Goal: Contribute content: Contribute content

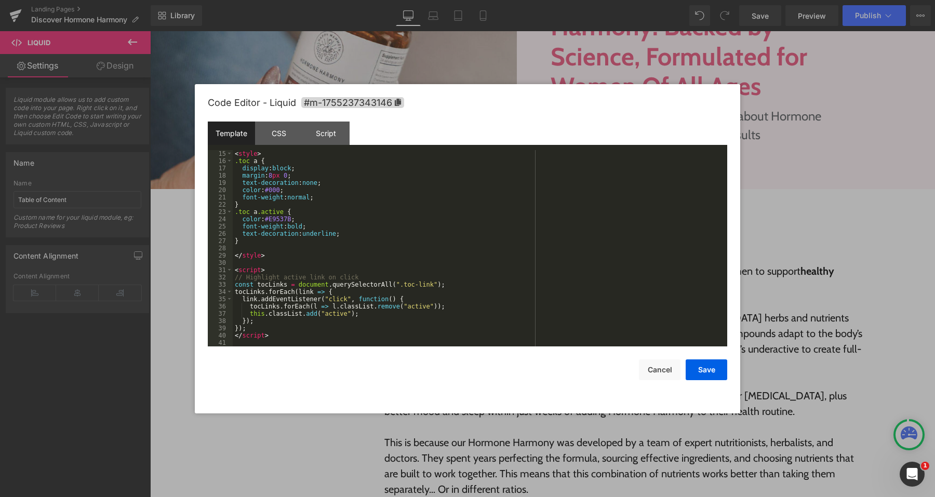
scroll to position [109, 0]
click at [324, 137] on div "Script" at bounding box center [325, 133] width 47 height 23
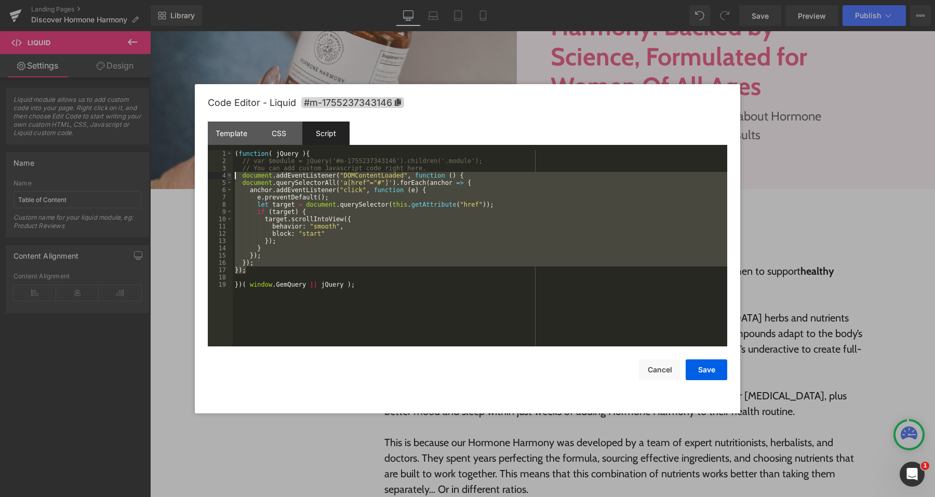
drag, startPoint x: 318, startPoint y: 270, endPoint x: 230, endPoint y: 176, distance: 128.6
click at [230, 176] on pre "1 2 3 4 5 6 7 8 9 10 11 12 13 14 15 16 17 18 19 ( function ( jQuery ) { // var …" at bounding box center [467, 248] width 519 height 196
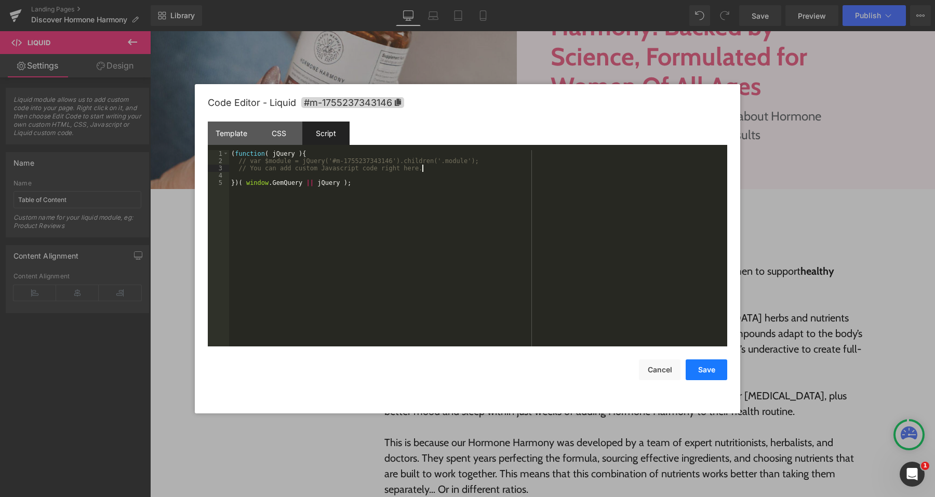
click at [702, 374] on button "Save" at bounding box center [707, 369] width 42 height 21
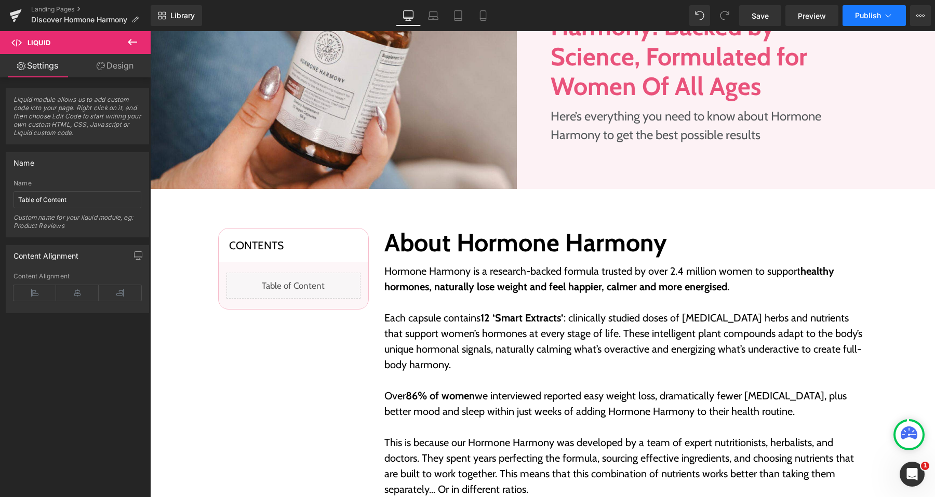
click at [856, 6] on button "Publish" at bounding box center [873, 15] width 63 height 21
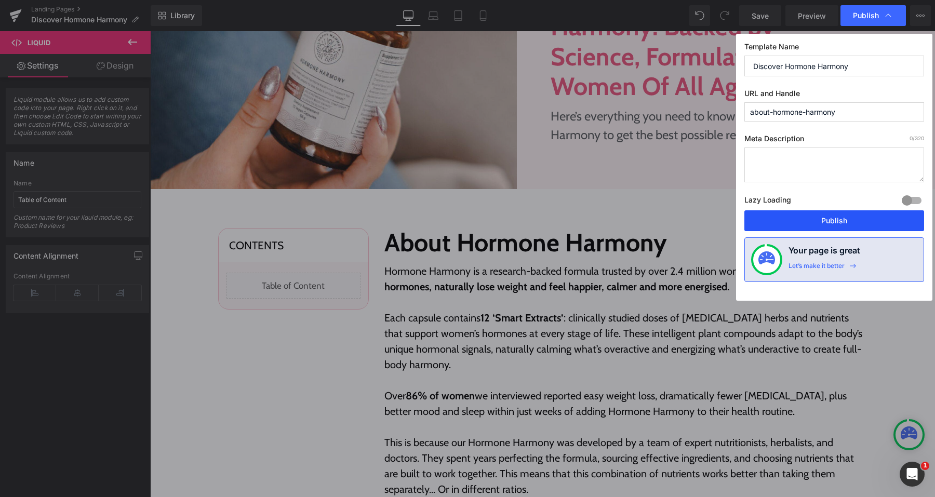
click at [786, 220] on button "Publish" at bounding box center [834, 220] width 180 height 21
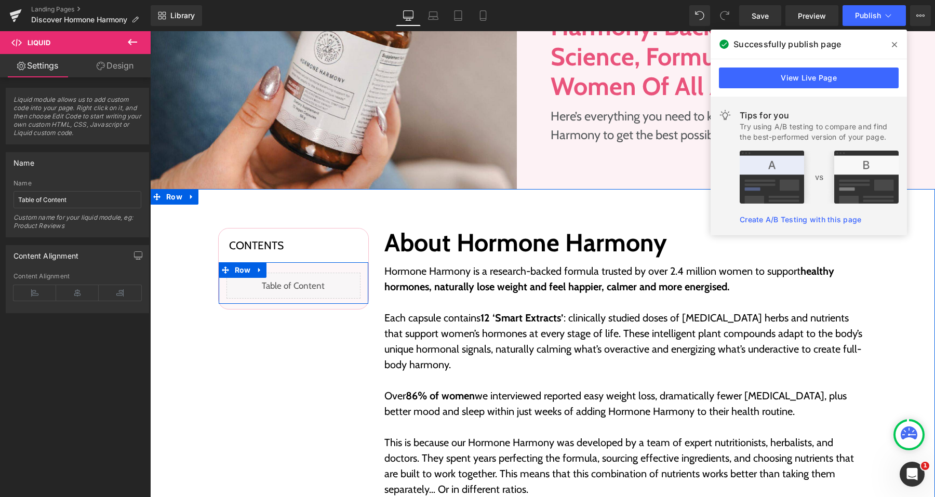
click at [307, 286] on div "Liquid" at bounding box center [293, 286] width 134 height 26
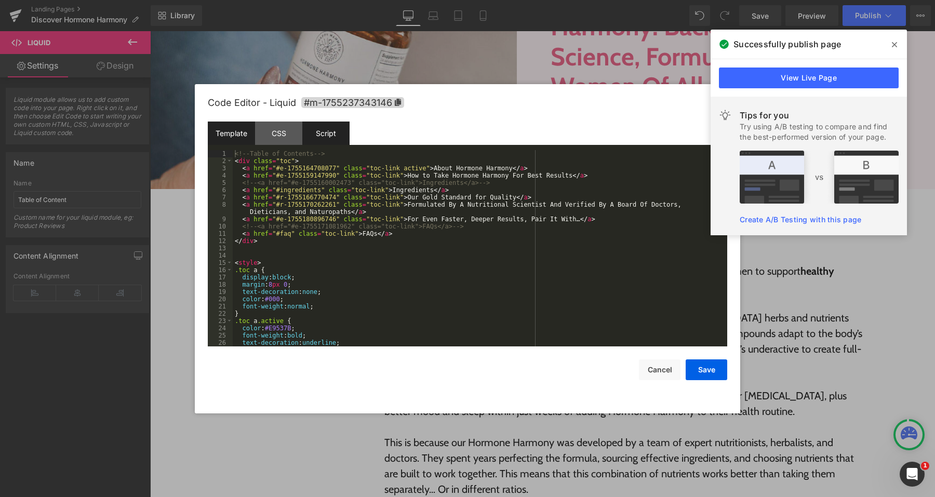
click at [337, 142] on div "Script" at bounding box center [325, 133] width 47 height 23
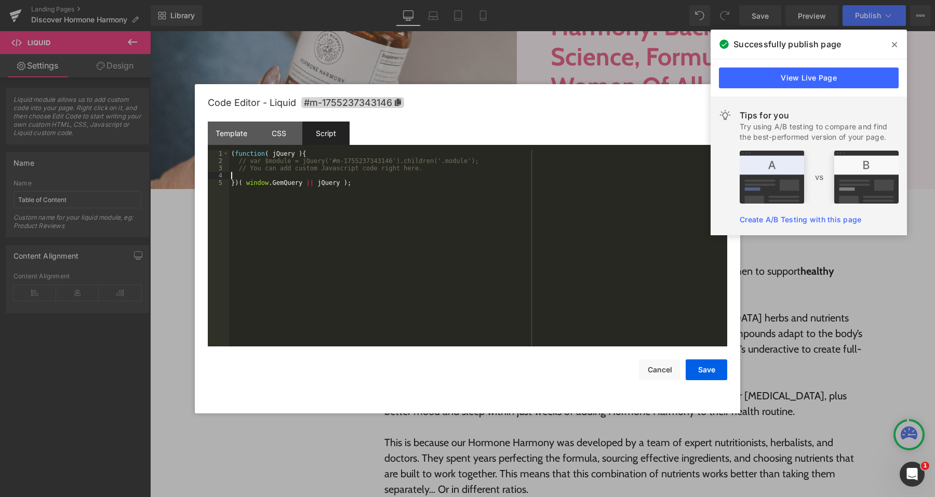
click at [449, 173] on div "( function ( jQuery ) { // var $module = jQuery('#m-1755237343146').children('.…" at bounding box center [478, 255] width 498 height 211
click at [447, 176] on div "( function ( jQuery ) { // var $module = jQuery('#m-1755237343146').children('.…" at bounding box center [478, 255] width 498 height 211
click at [413, 188] on div "( function ( jQuery ) { // var $module = jQuery('#m-1755237343146').children('.…" at bounding box center [478, 255] width 498 height 211
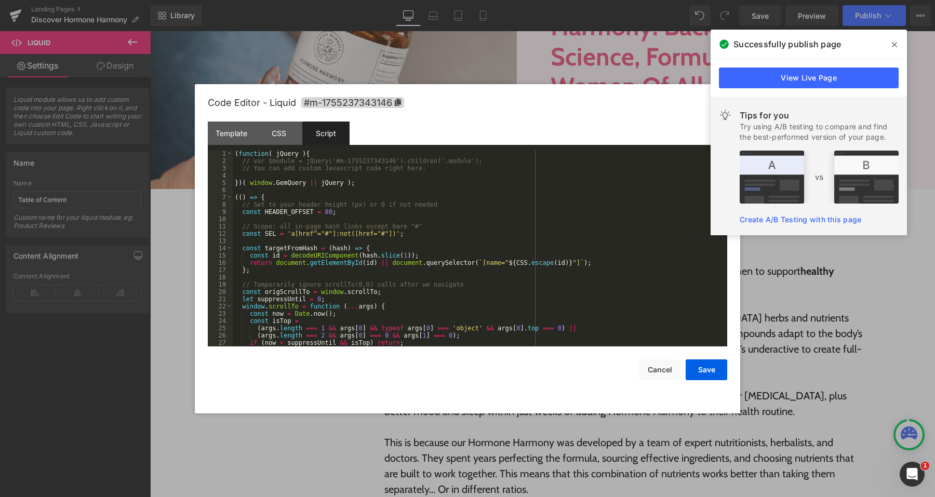
click at [396, 234] on div "( function ( jQuery ) { // var $module = jQuery('#m-1755237343146').children('.…" at bounding box center [478, 255] width 490 height 211
click at [297, 234] on div "( function ( jQuery ) { // var $module = jQuery('#m-1755237343146').children('.…" at bounding box center [478, 255] width 490 height 211
click at [709, 377] on button "Save" at bounding box center [707, 369] width 42 height 21
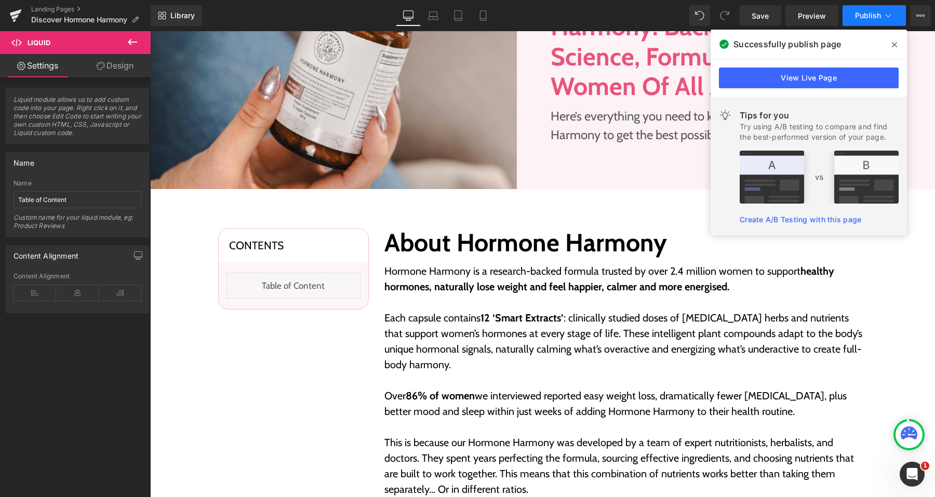
click at [853, 20] on button "Publish" at bounding box center [873, 15] width 63 height 21
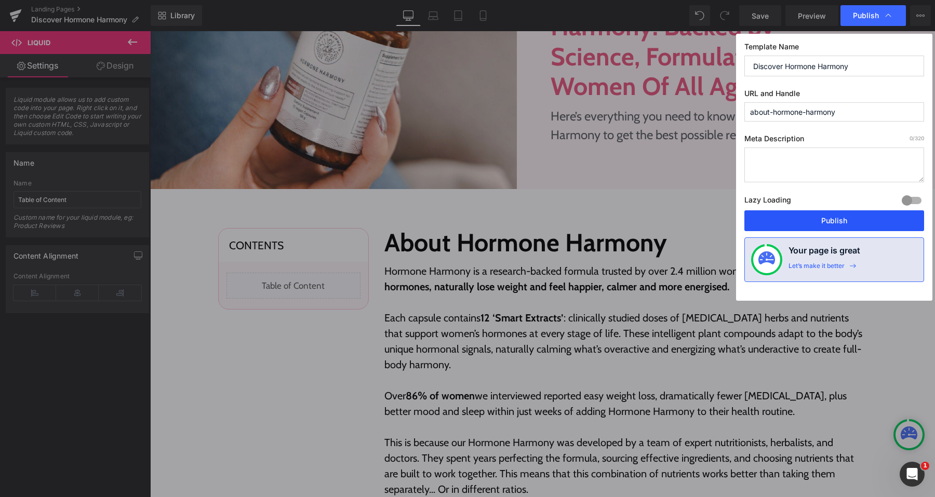
click at [811, 212] on button "Publish" at bounding box center [834, 220] width 180 height 21
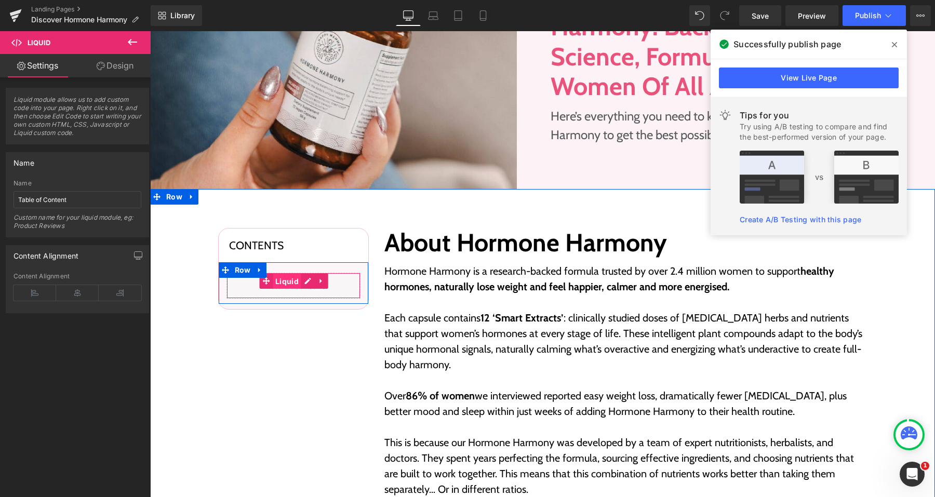
click at [298, 283] on span "Liquid" at bounding box center [287, 282] width 29 height 16
click at [300, 283] on span "Liquid" at bounding box center [287, 281] width 29 height 16
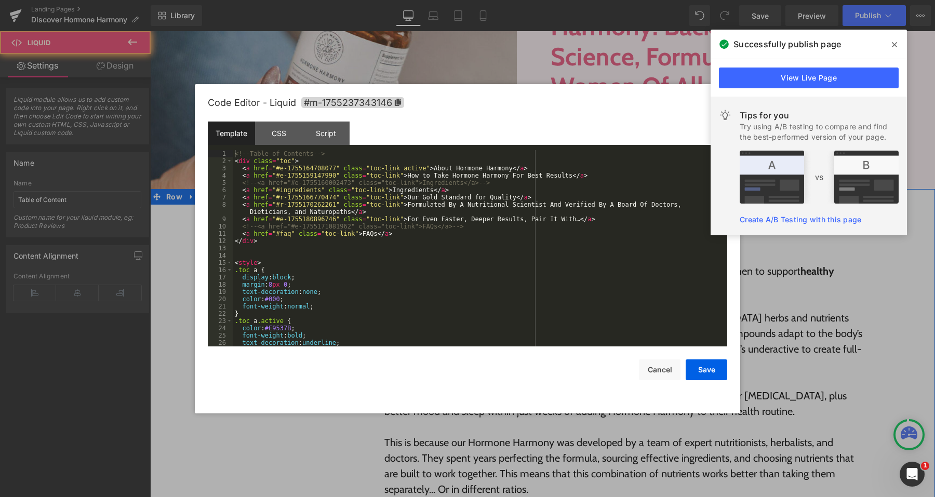
click at [307, 283] on div "Liquid" at bounding box center [293, 286] width 134 height 26
click at [266, 236] on div "<!-- Table of Contents --> < div class = "toc" > < a href = "#e-1755164708077" …" at bounding box center [478, 255] width 490 height 211
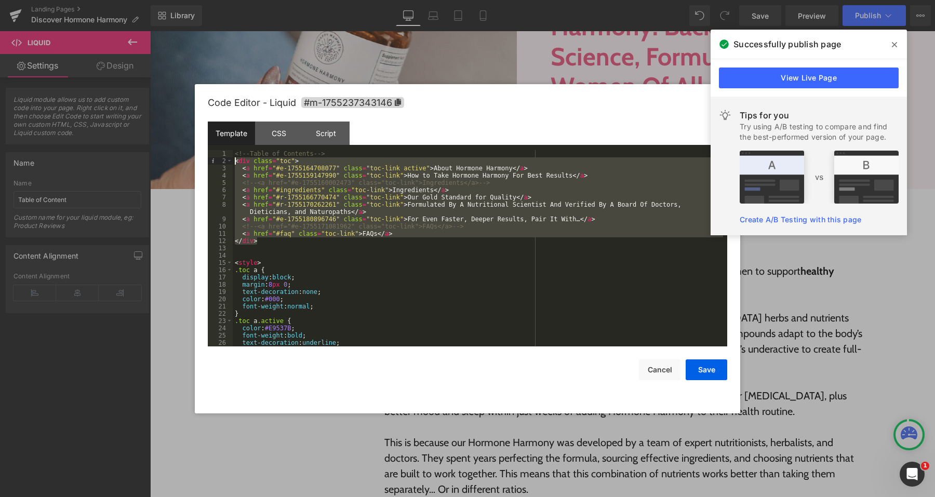
drag, startPoint x: 266, startPoint y: 243, endPoint x: 222, endPoint y: 164, distance: 91.2
click at [222, 164] on pre "1 2 3 4 5 6 7 8 9 10 11 12 13 14 15 16 17 18 19 20 21 22 23 24 25 26 27 <!-- Ta…" at bounding box center [467, 248] width 519 height 196
click at [330, 139] on div "Script" at bounding box center [325, 133] width 47 height 23
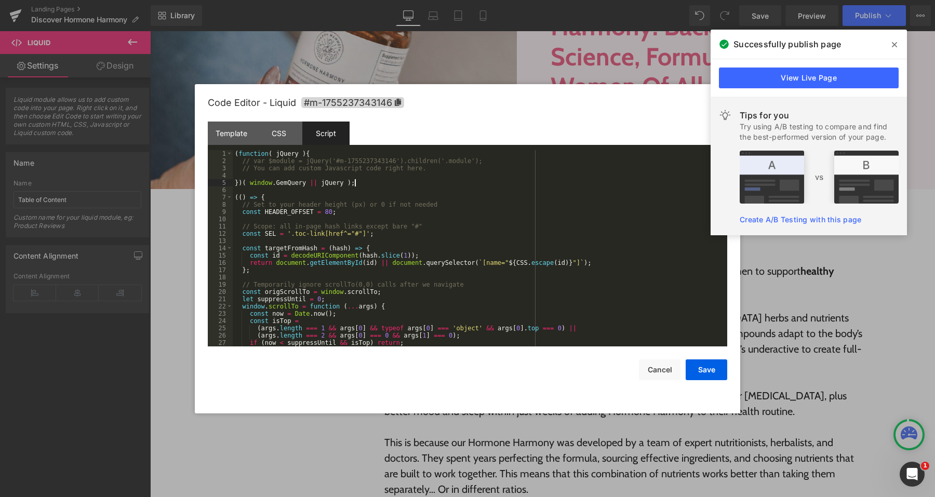
drag, startPoint x: 367, startPoint y: 182, endPoint x: 215, endPoint y: 109, distance: 168.4
click at [217, 110] on div "Code Editor - Liquid #m-1755237343146 Template CSS Script Data 1 2 3 4 5 6 7 8 …" at bounding box center [467, 248] width 519 height 329
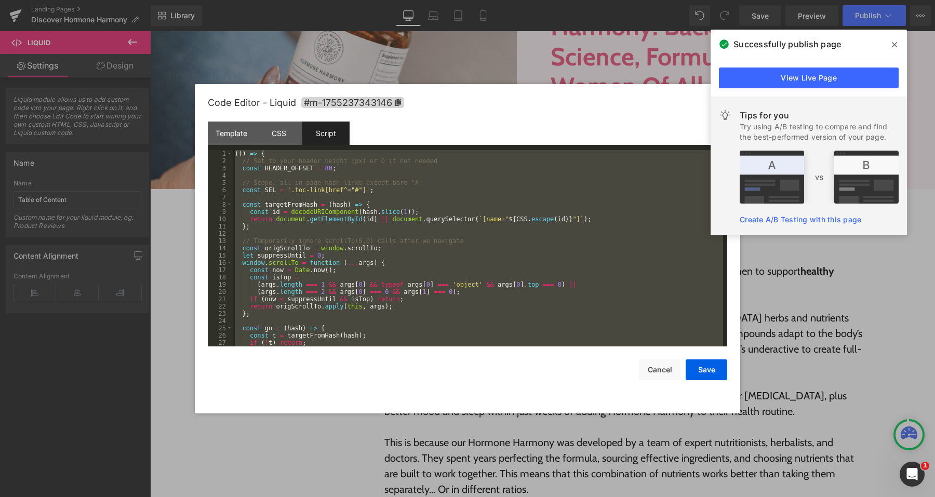
click at [347, 209] on div "(( ) => { // Set to your header height (px) or 0 if not needed const HEADER_OFF…" at bounding box center [478, 255] width 490 height 211
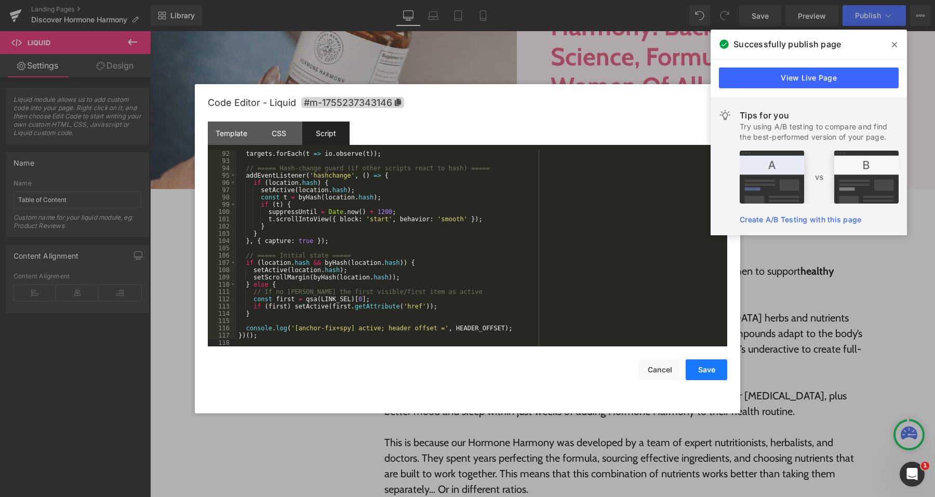
click at [717, 374] on button "Save" at bounding box center [707, 369] width 42 height 21
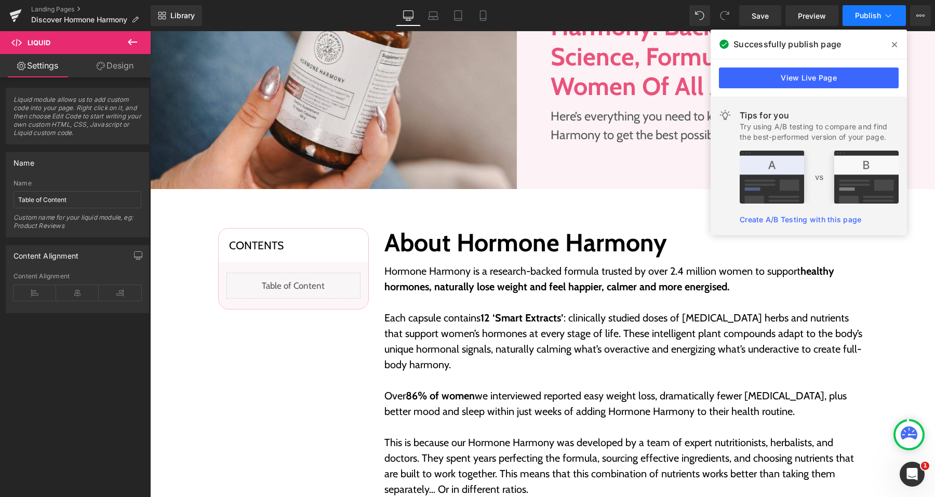
click at [864, 12] on span "Publish" at bounding box center [868, 15] width 26 height 8
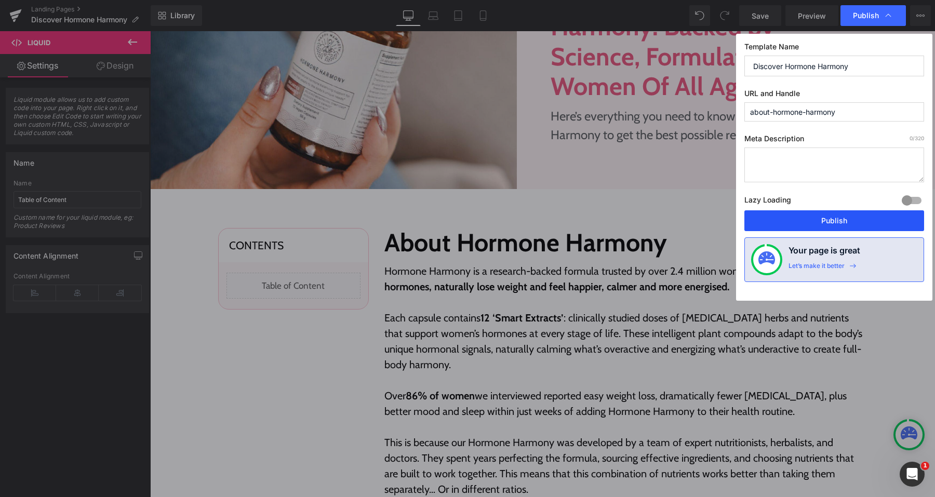
click at [799, 231] on button "Publish" at bounding box center [834, 220] width 180 height 21
